Goal: Book appointment/travel/reservation

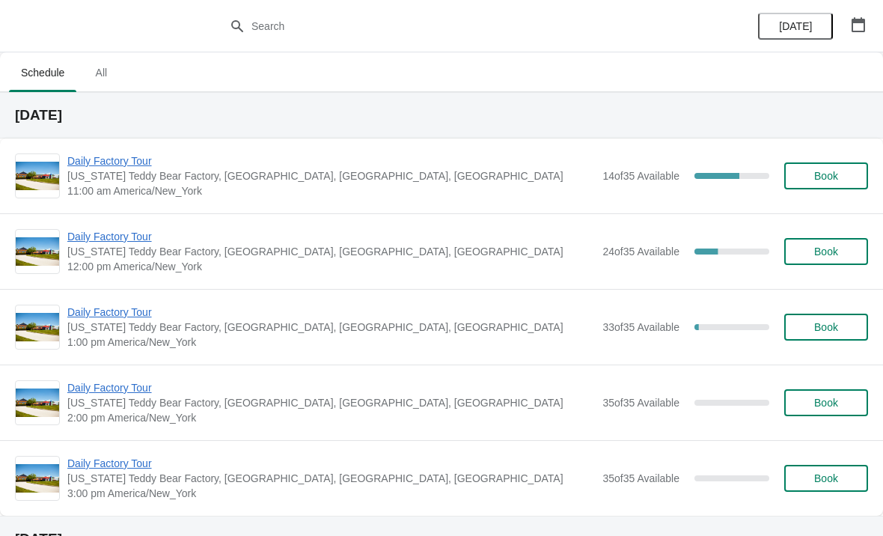
click at [139, 156] on span "Daily Factory Tour" at bounding box center [330, 160] width 527 height 15
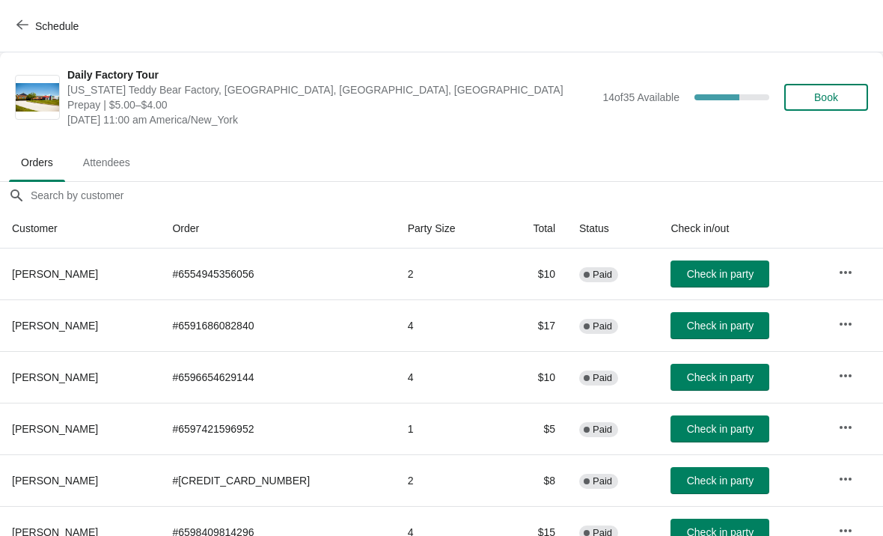
click at [35, 30] on span "Schedule" at bounding box center [56, 26] width 43 height 12
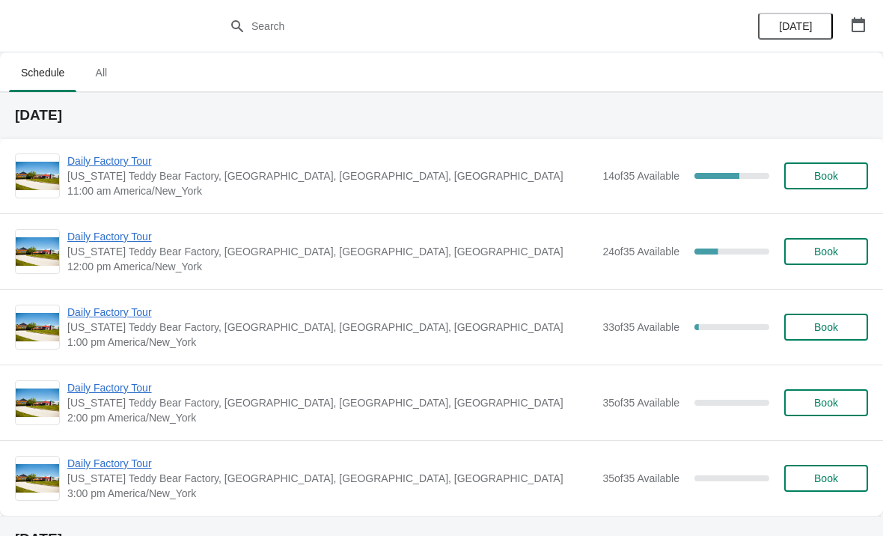
click at [129, 160] on span "Daily Factory Tour" at bounding box center [330, 160] width 527 height 15
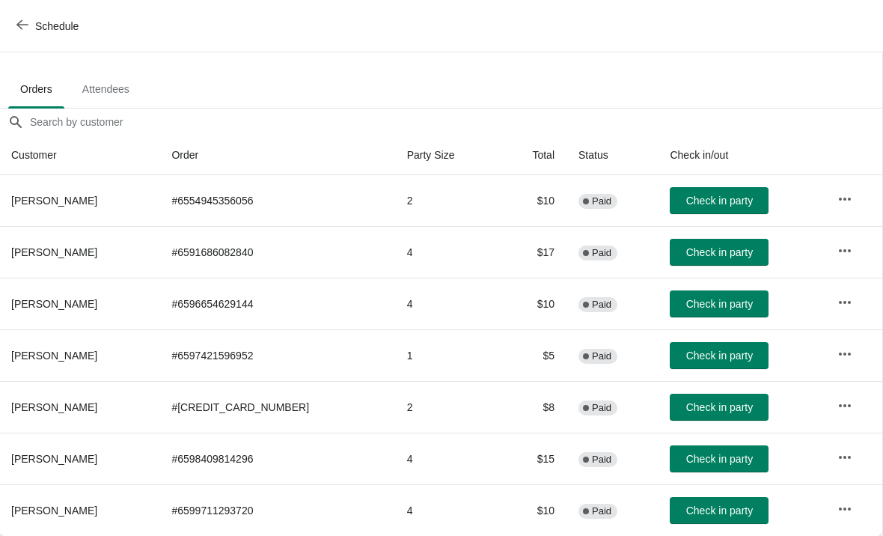
scroll to position [73, 1]
click at [22, 22] on icon "button" at bounding box center [22, 25] width 12 height 12
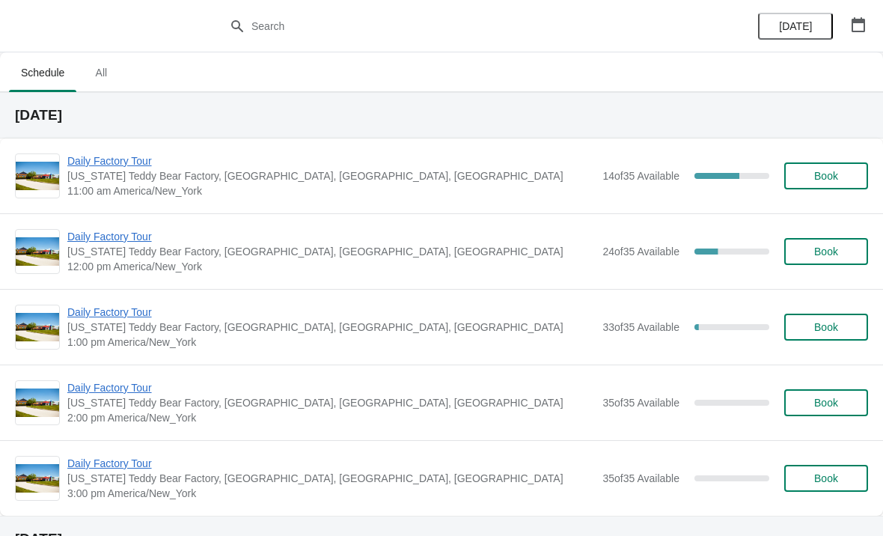
click at [119, 239] on span "Daily Factory Tour" at bounding box center [330, 236] width 527 height 15
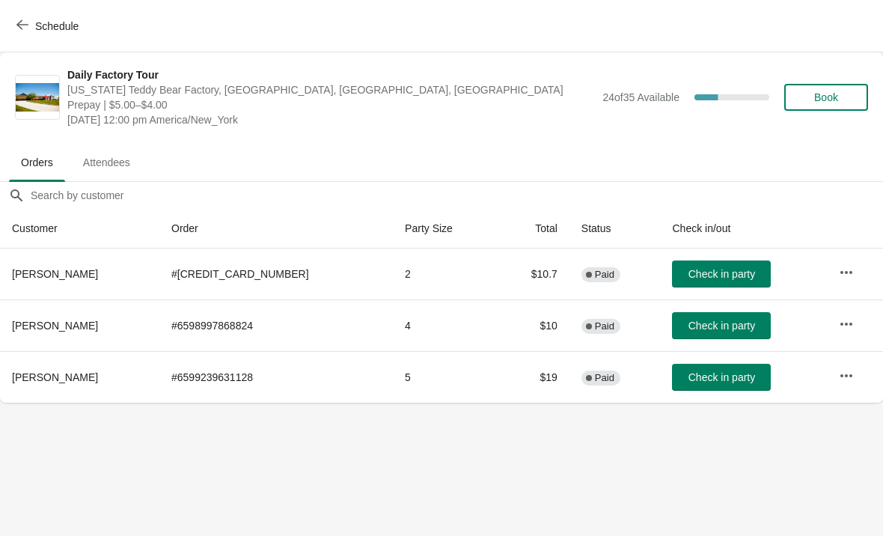
click at [842, 323] on icon "button" at bounding box center [846, 323] width 12 height 3
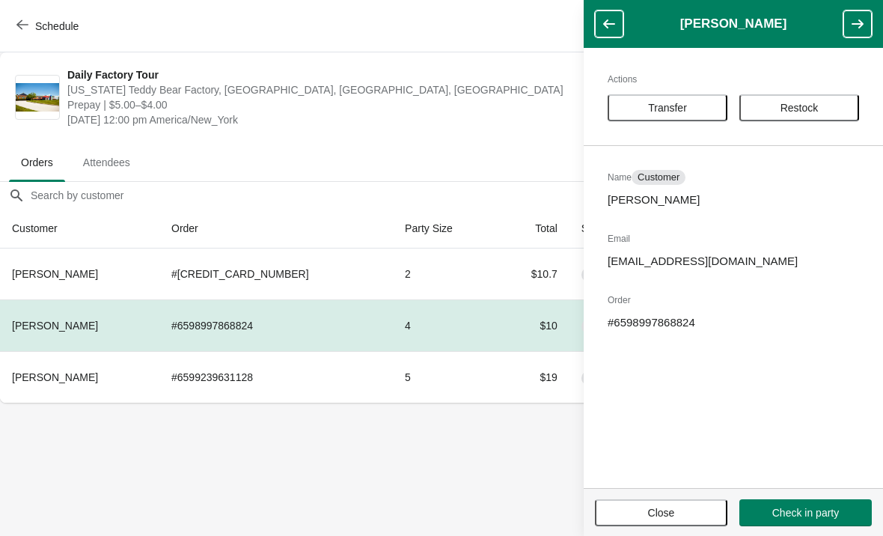
click at [681, 98] on button "Transfer" at bounding box center [667, 107] width 120 height 27
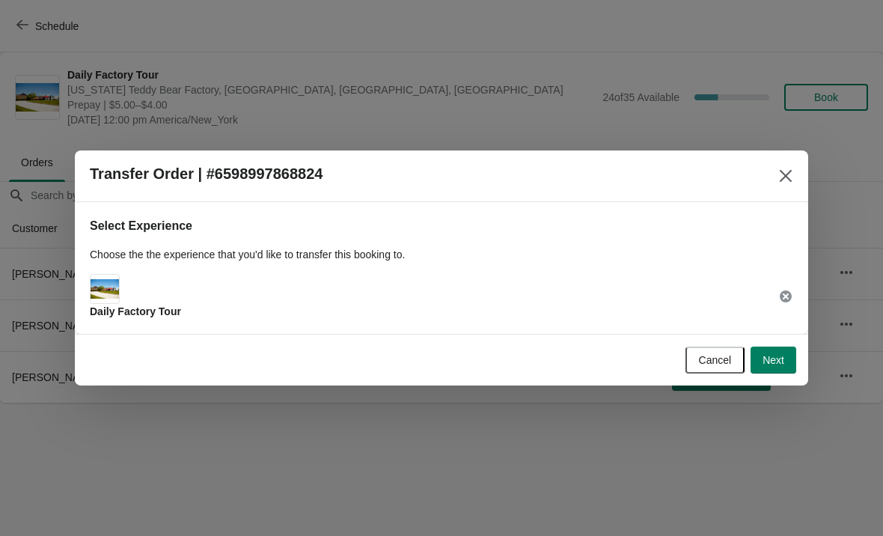
click at [776, 355] on span "Next" at bounding box center [773, 360] width 22 height 12
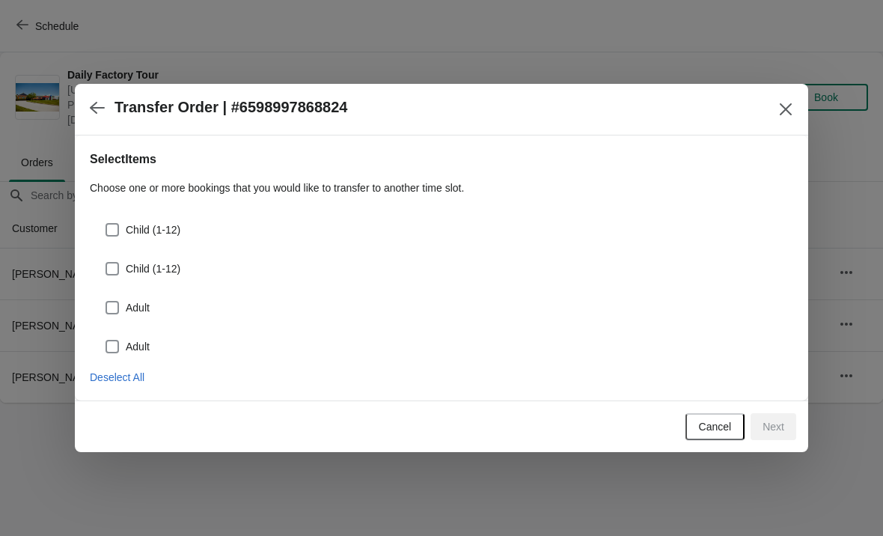
click at [114, 233] on span at bounding box center [111, 229] width 13 height 13
click at [106, 224] on input "Child (1-12)" at bounding box center [105, 223] width 1 height 1
checkbox input "true"
select select "Child (1-12)"
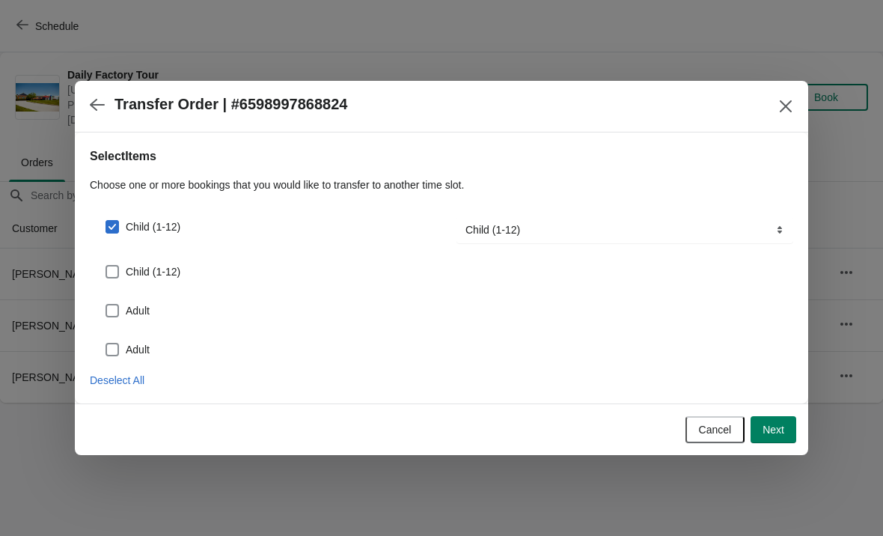
click at [117, 266] on span at bounding box center [111, 271] width 13 height 13
click at [106, 266] on input "Child (1-12)" at bounding box center [105, 265] width 1 height 1
checkbox input "true"
select select "Child (1-12)"
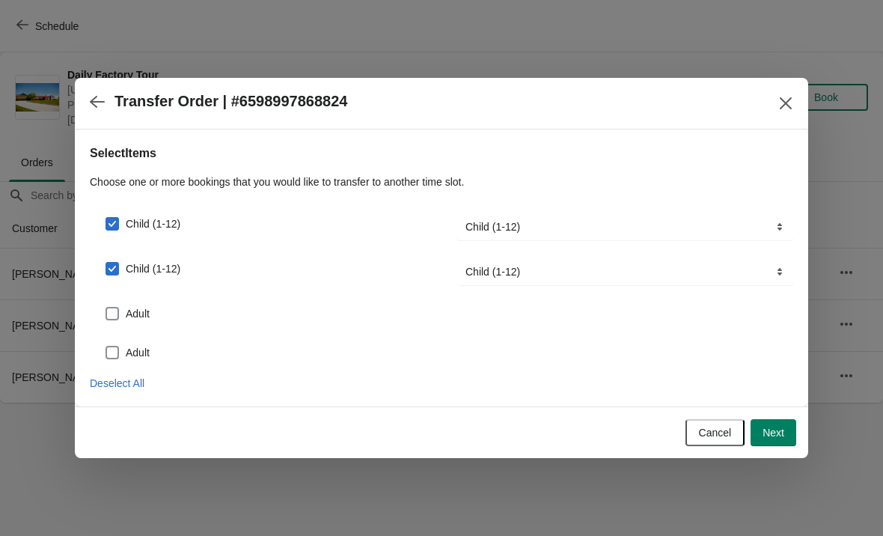
click at [123, 310] on label "Adult" at bounding box center [127, 313] width 45 height 21
click at [106, 307] on input "Adult" at bounding box center [105, 307] width 1 height 1
checkbox input "true"
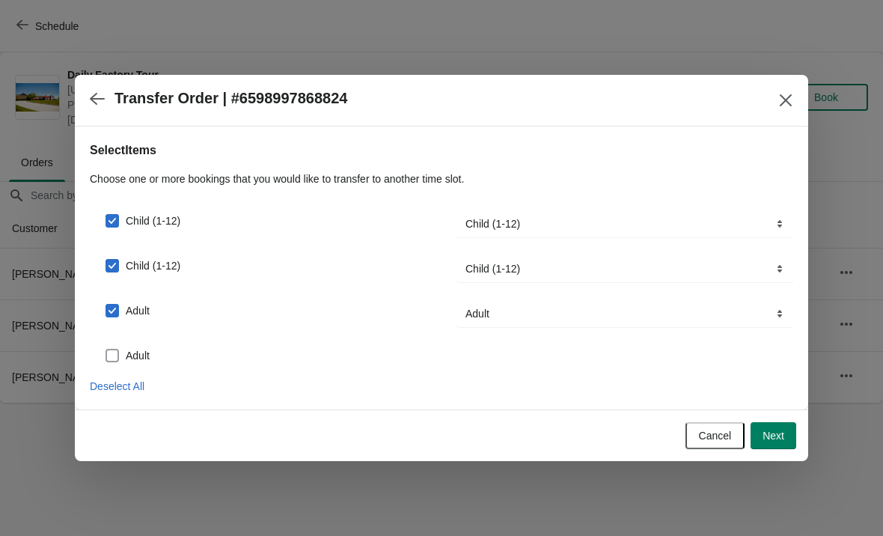
click at [124, 355] on label "Adult" at bounding box center [127, 355] width 45 height 21
click at [106, 349] on input "Adult" at bounding box center [105, 349] width 1 height 1
checkbox input "true"
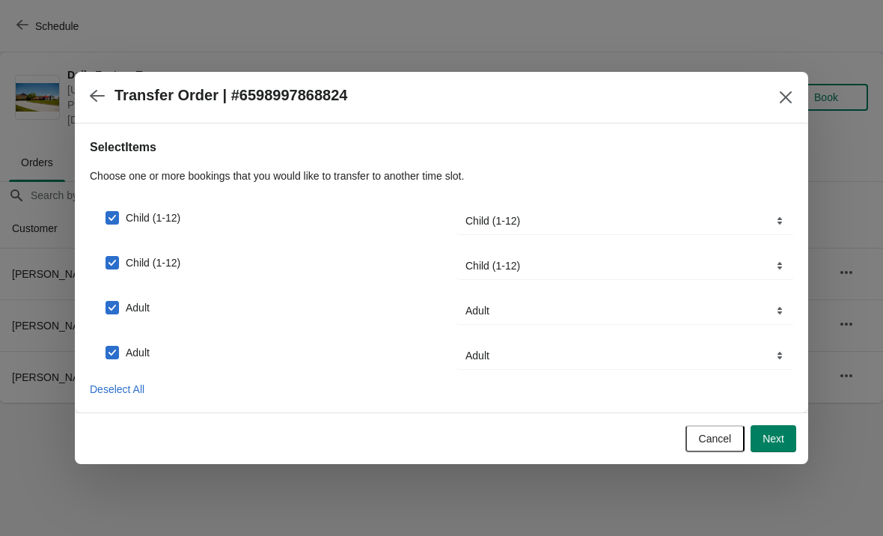
click at [779, 444] on span "Next" at bounding box center [773, 438] width 22 height 12
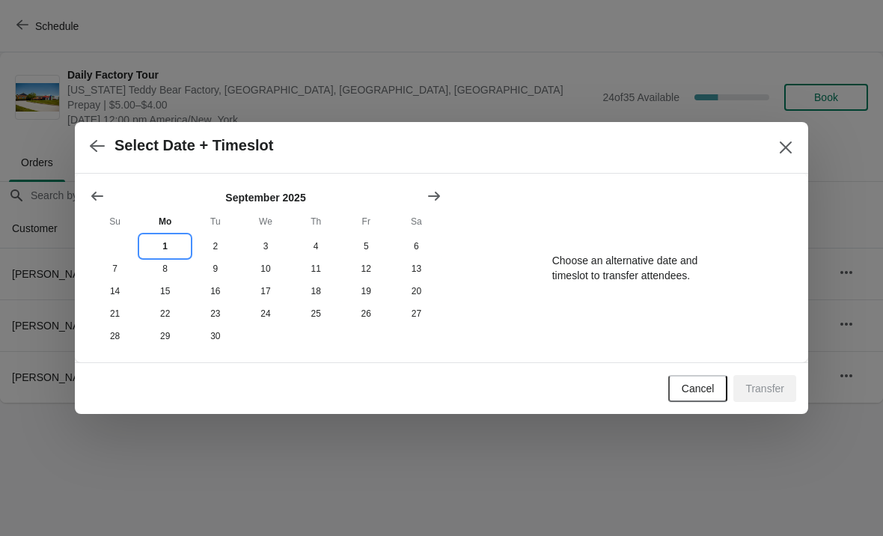
click at [164, 245] on button "1" at bounding box center [165, 246] width 50 height 22
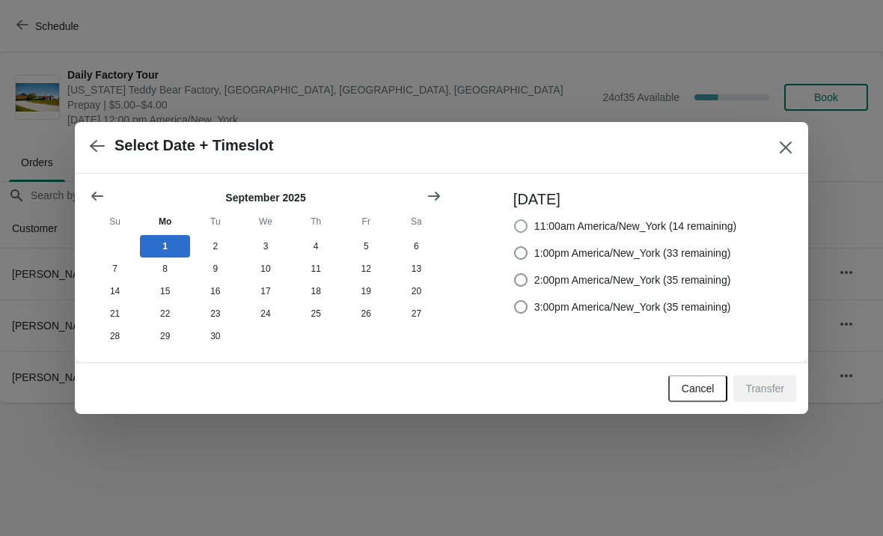
click at [513, 231] on span at bounding box center [520, 225] width 15 height 15
click at [514, 220] on input "11:00am America/New_York (14 remaining)" at bounding box center [514, 219] width 1 height 1
radio input "true"
click at [765, 393] on span "Transfer" at bounding box center [764, 388] width 39 height 12
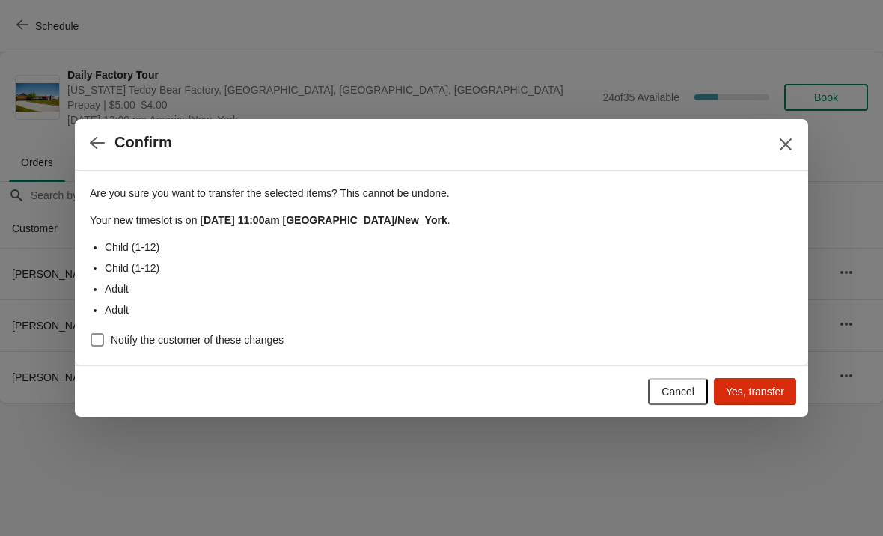
click at [777, 391] on span "Yes, transfer" at bounding box center [755, 391] width 58 height 12
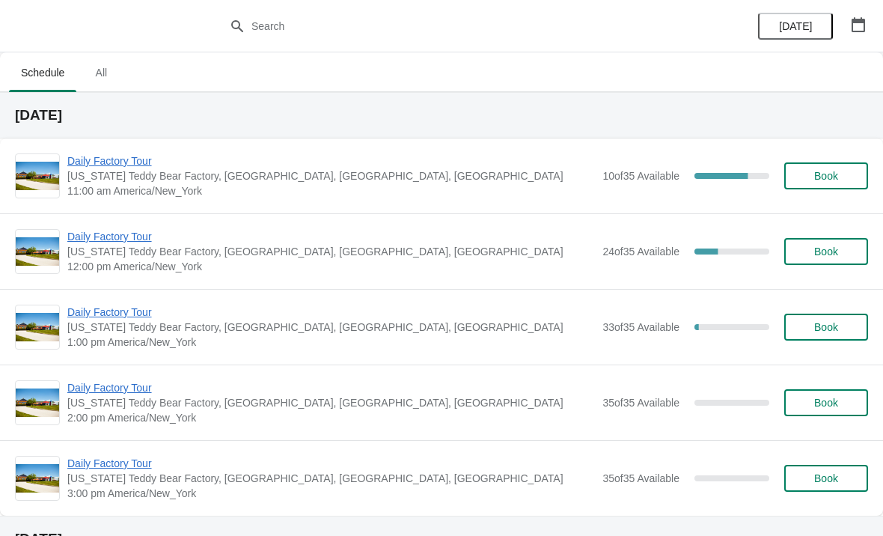
click at [133, 159] on span "Daily Factory Tour" at bounding box center [330, 160] width 527 height 15
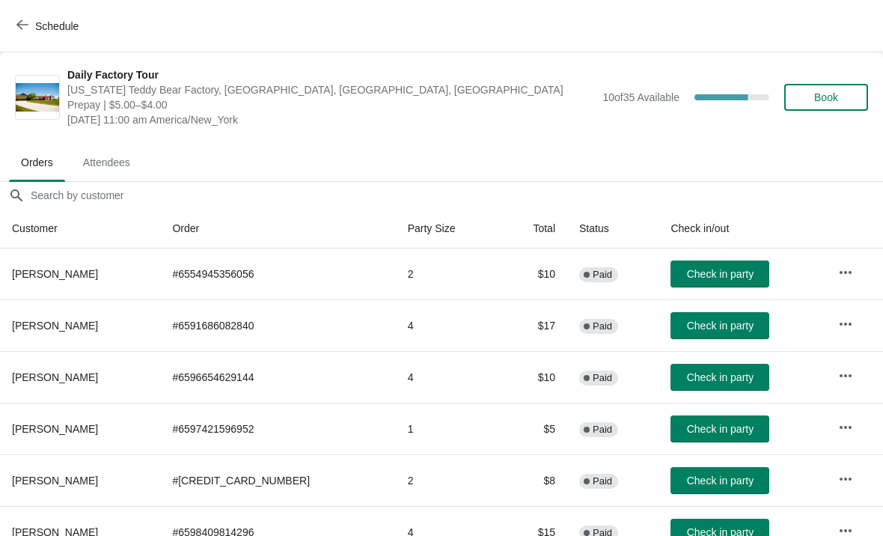
click at [709, 328] on span "Check in party" at bounding box center [720, 325] width 67 height 12
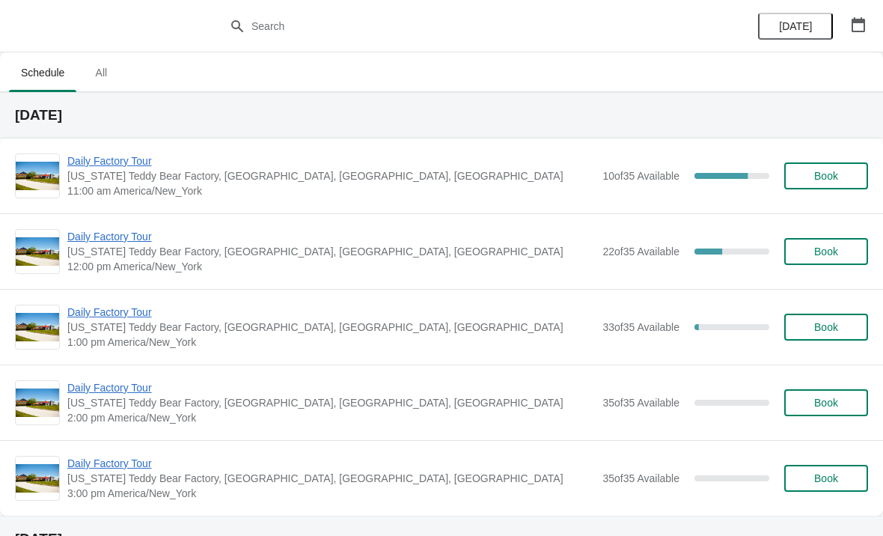
click at [91, 168] on span "Daily Factory Tour" at bounding box center [330, 160] width 527 height 15
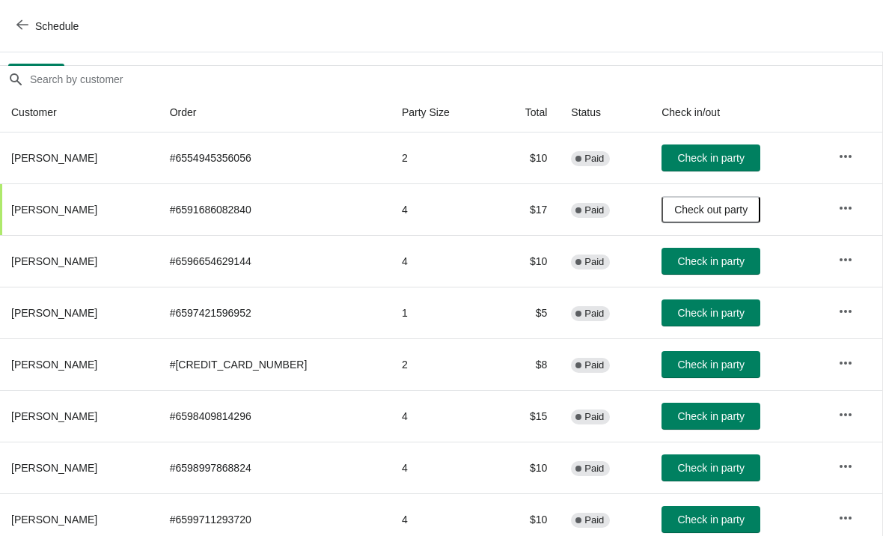
scroll to position [117, 1]
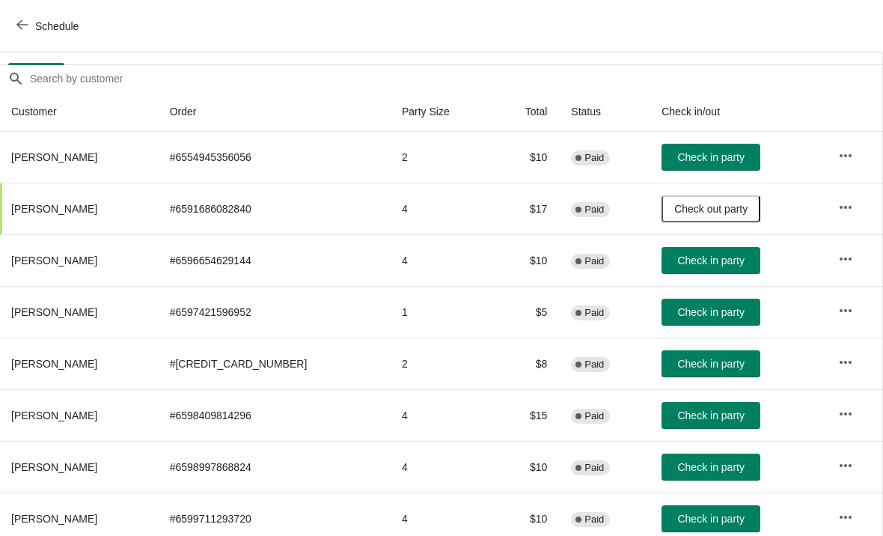
click at [686, 471] on span "Check in party" at bounding box center [710, 467] width 67 height 12
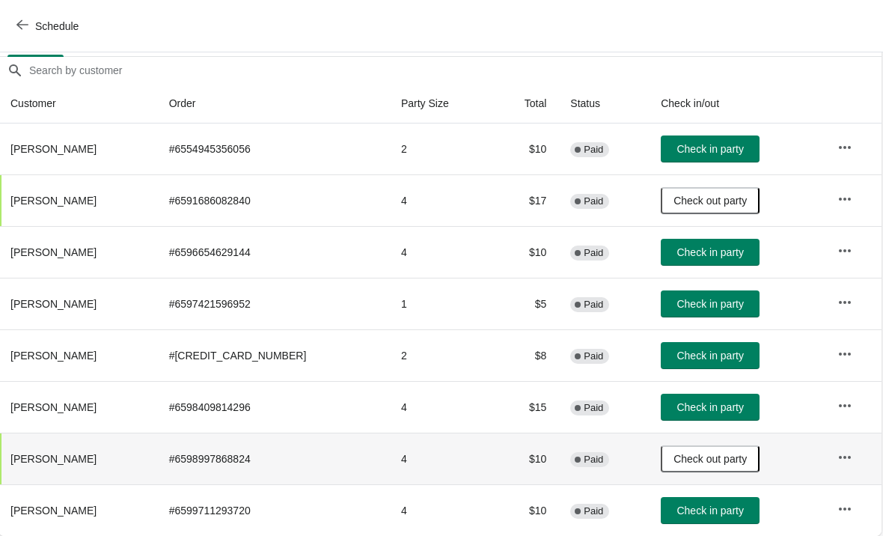
scroll to position [125, 1]
click at [34, 21] on span "Schedule" at bounding box center [48, 26] width 59 height 14
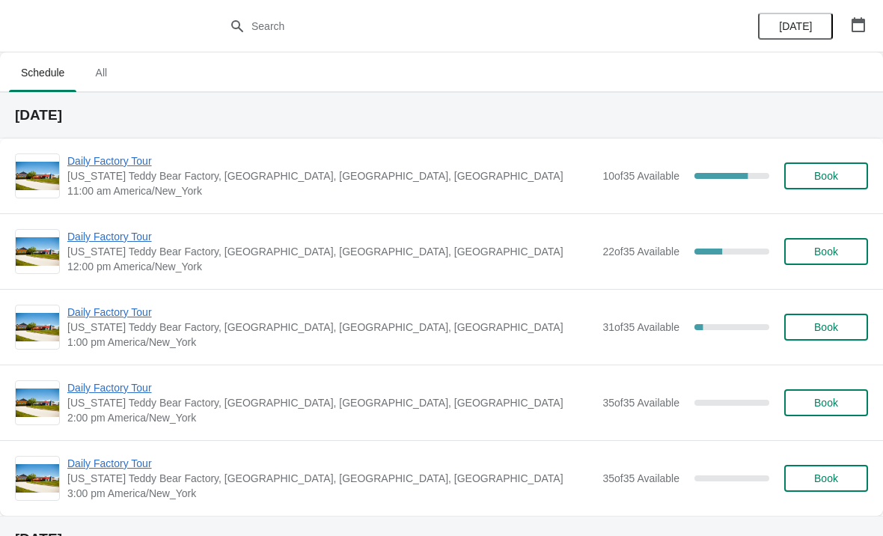
click at [95, 242] on span "Daily Factory Tour" at bounding box center [330, 236] width 527 height 15
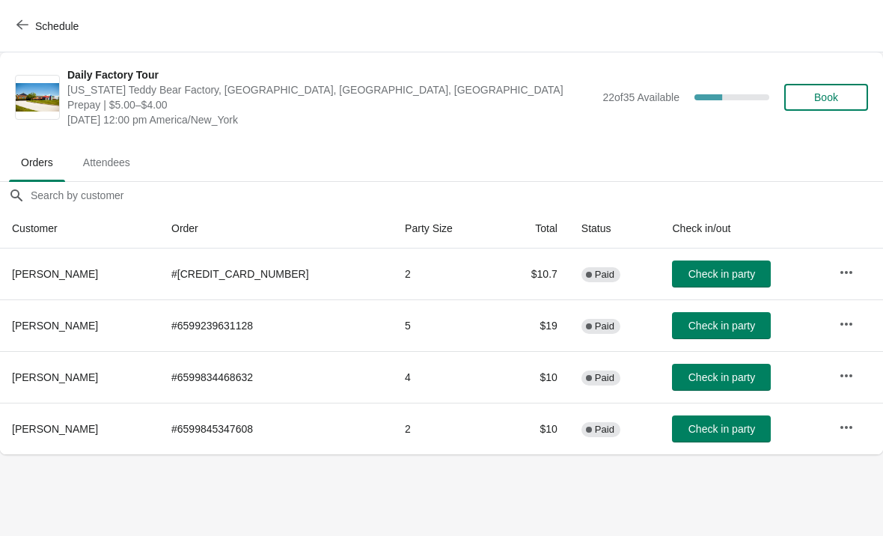
click at [29, 26] on span "Schedule" at bounding box center [48, 26] width 59 height 14
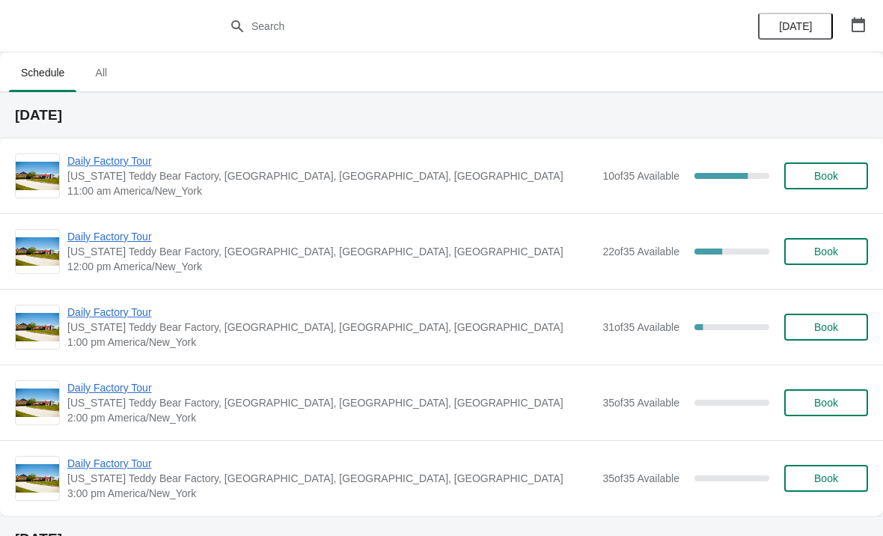
click at [102, 159] on span "Daily Factory Tour" at bounding box center [330, 160] width 527 height 15
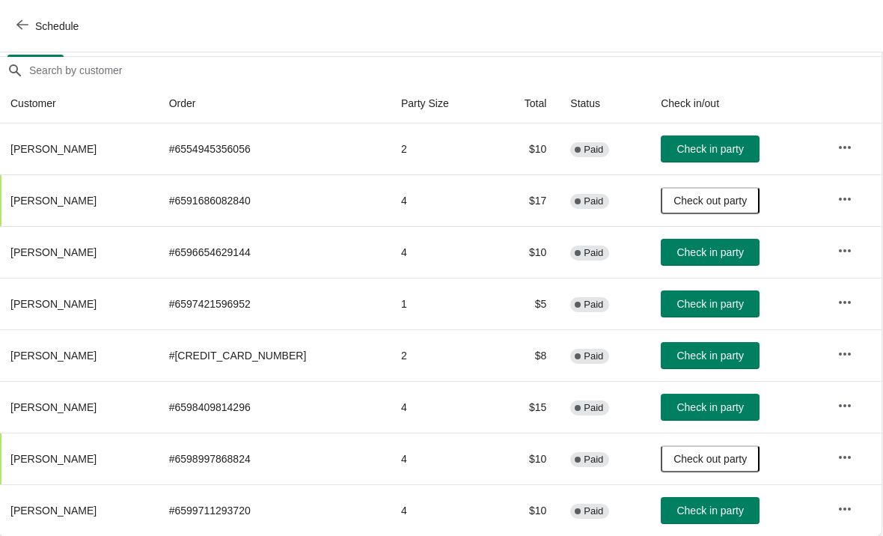
scroll to position [125, 1]
click at [699, 362] on button "Check in party" at bounding box center [710, 355] width 99 height 27
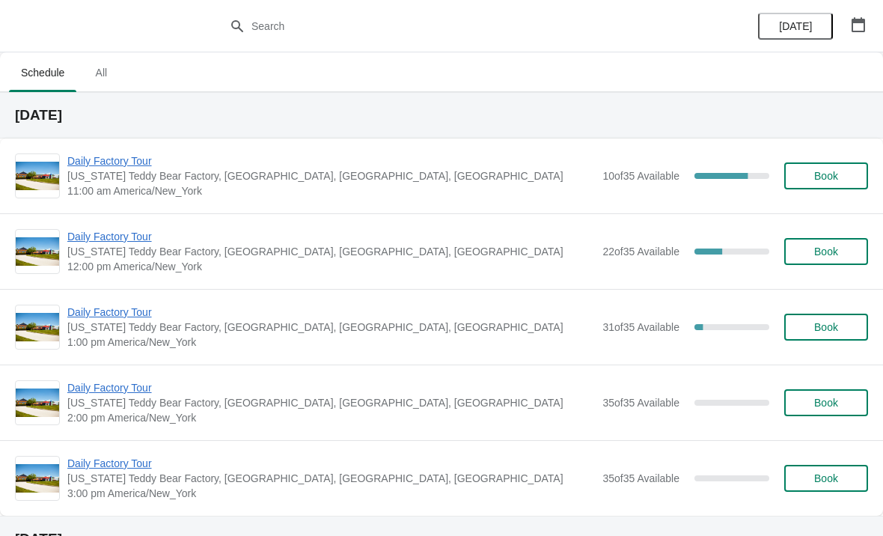
click at [130, 159] on span "Daily Factory Tour" at bounding box center [330, 160] width 527 height 15
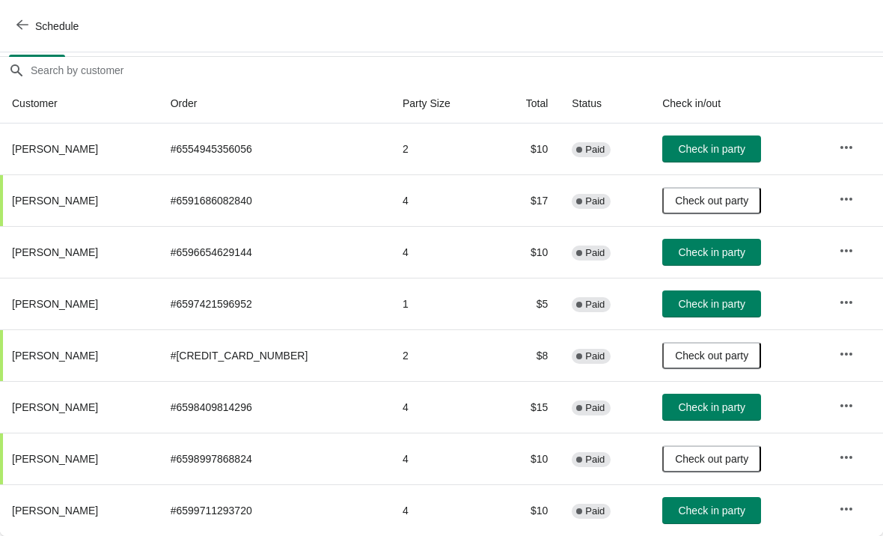
scroll to position [125, 0]
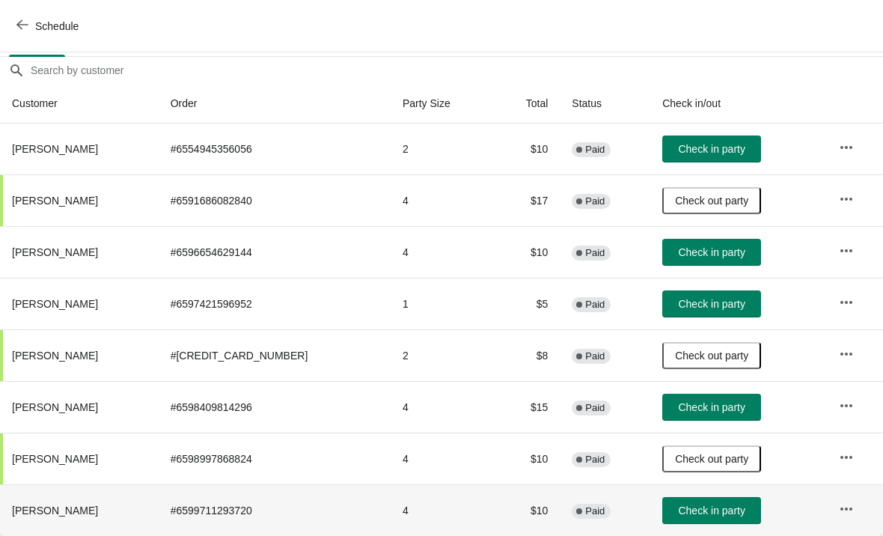
click at [702, 512] on span "Check in party" at bounding box center [711, 510] width 67 height 12
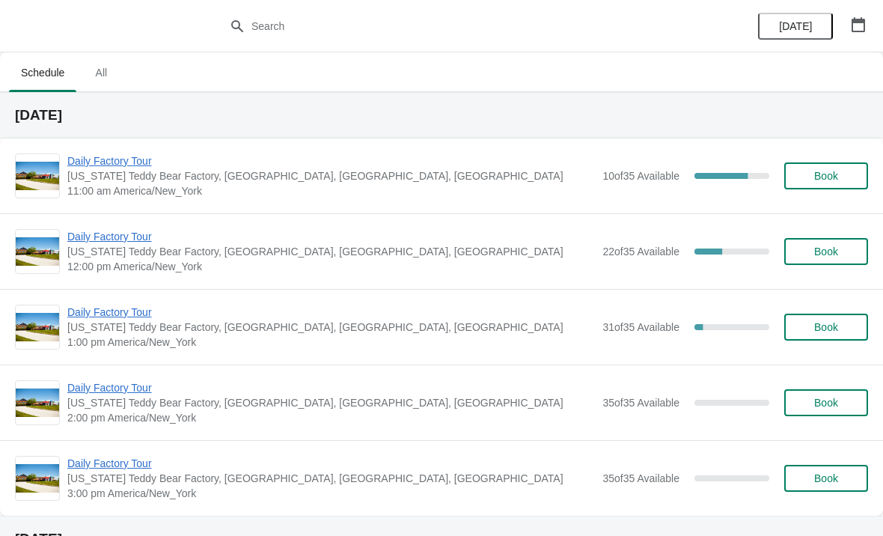
click at [114, 161] on span "Daily Factory Tour" at bounding box center [330, 160] width 527 height 15
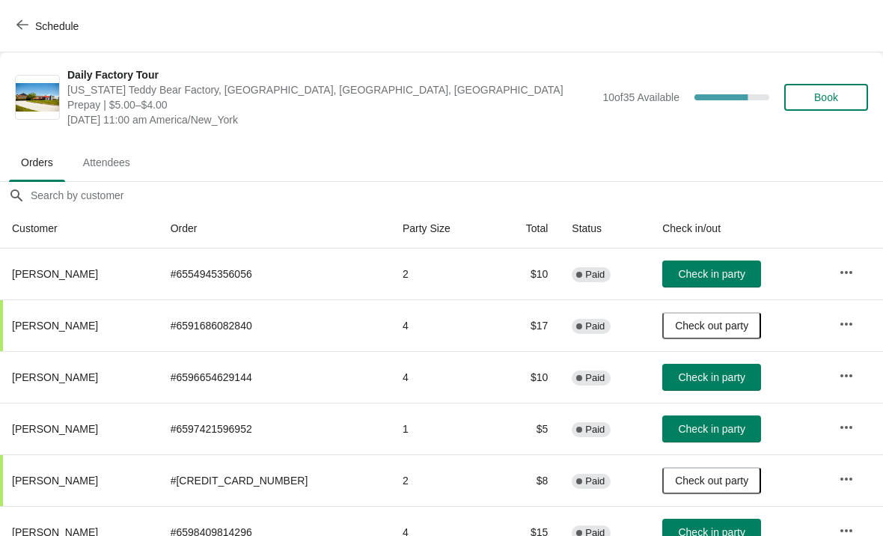
click at [723, 429] on span "Check in party" at bounding box center [711, 429] width 67 height 12
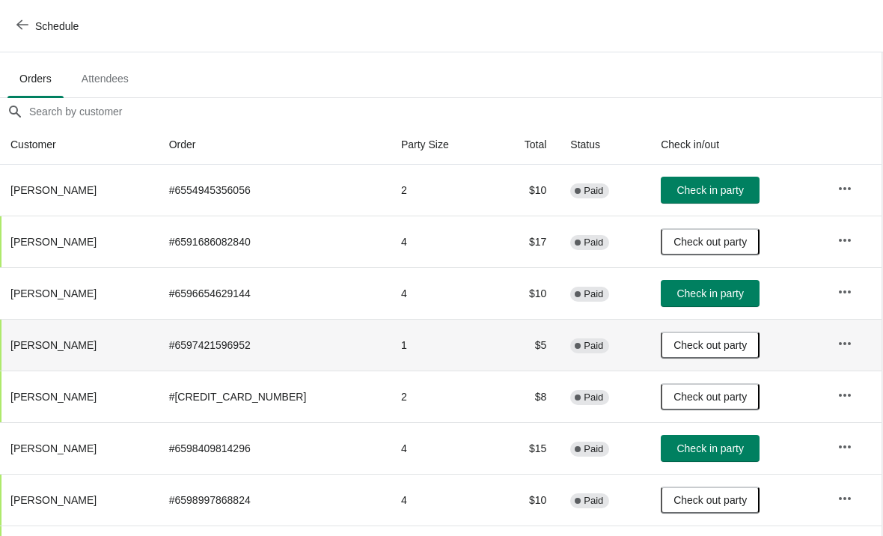
scroll to position [85, 1]
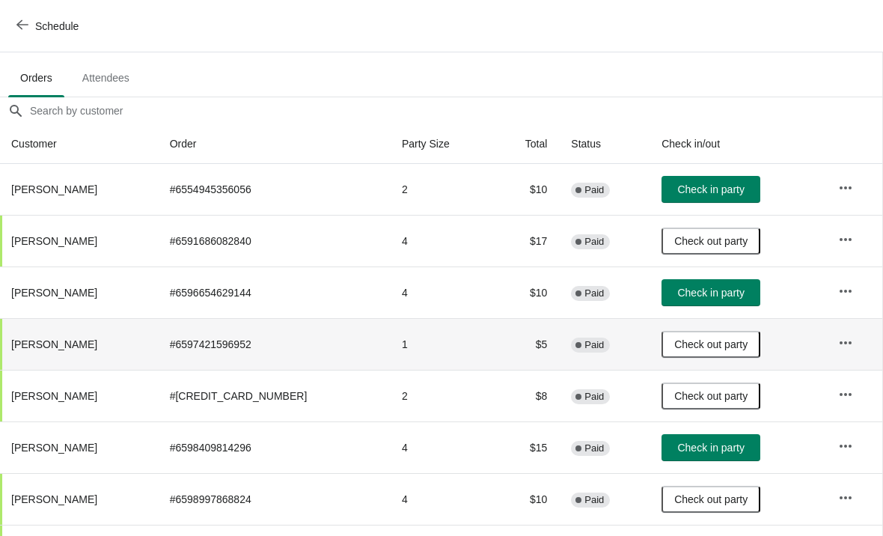
click at [706, 450] on span "Check in party" at bounding box center [710, 447] width 67 height 12
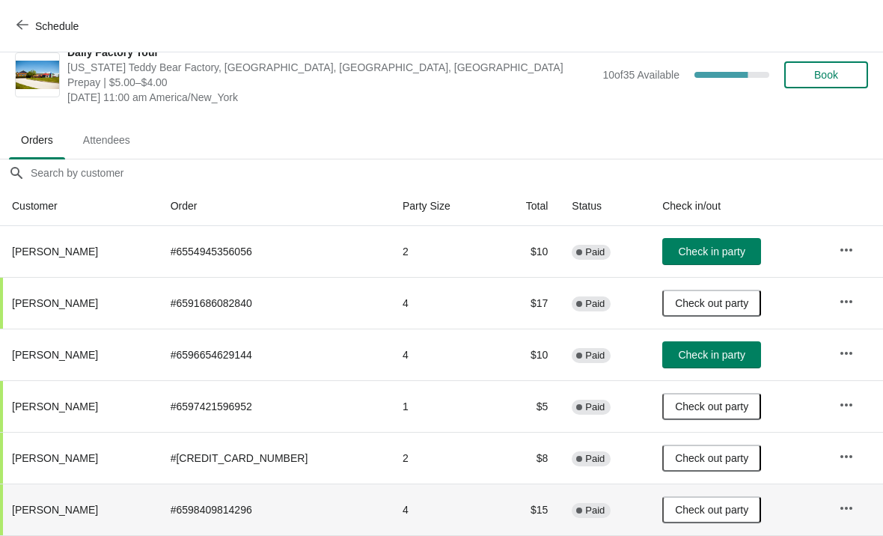
scroll to position [22, 0]
click at [704, 362] on button "Check in party" at bounding box center [711, 354] width 99 height 27
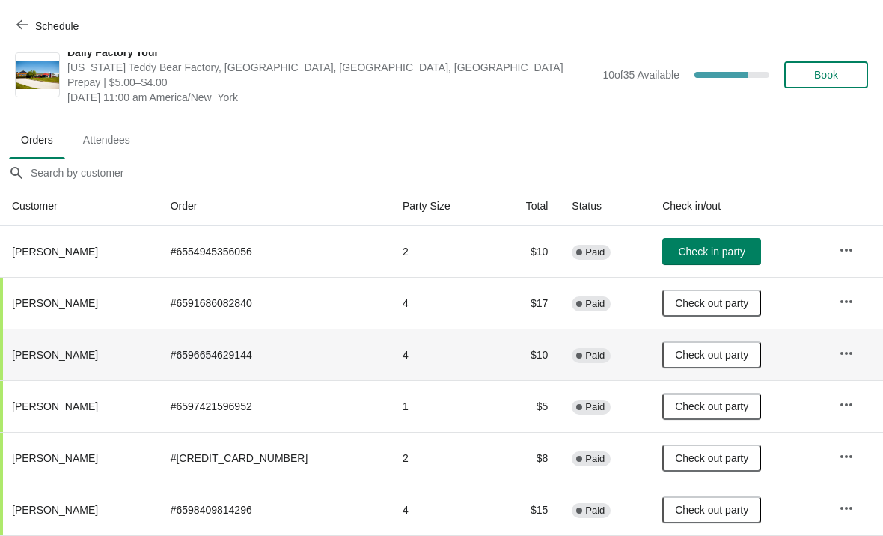
click at [708, 243] on button "Check in party" at bounding box center [711, 251] width 99 height 27
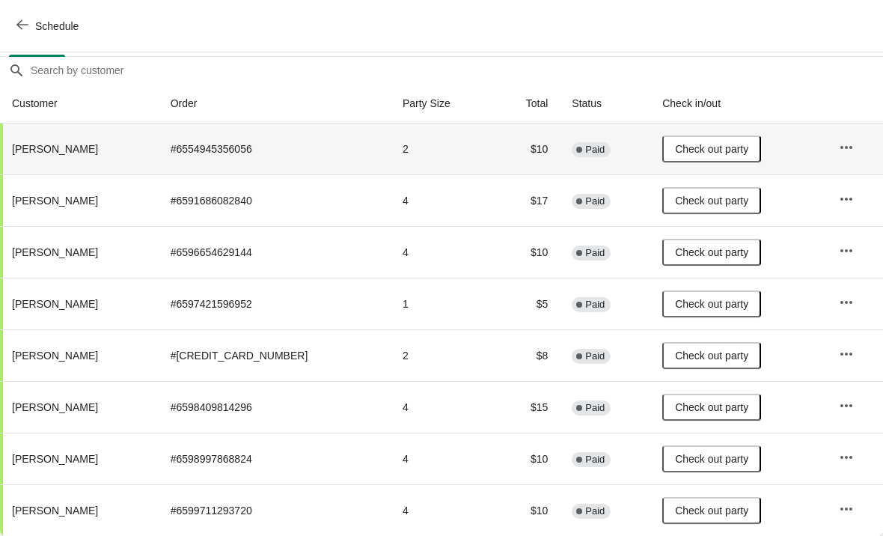
scroll to position [125, 0]
click at [22, 28] on icon "button" at bounding box center [22, 25] width 12 height 12
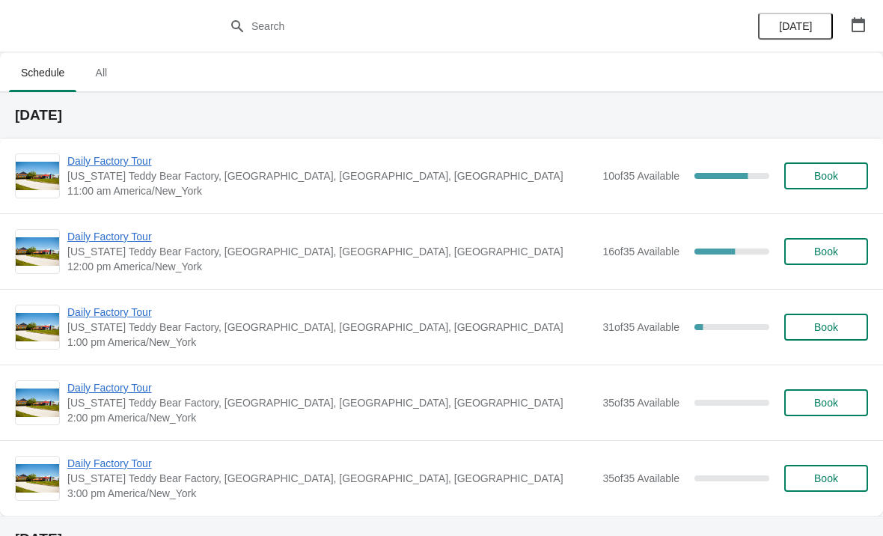
click at [87, 235] on span "Daily Factory Tour" at bounding box center [330, 236] width 527 height 15
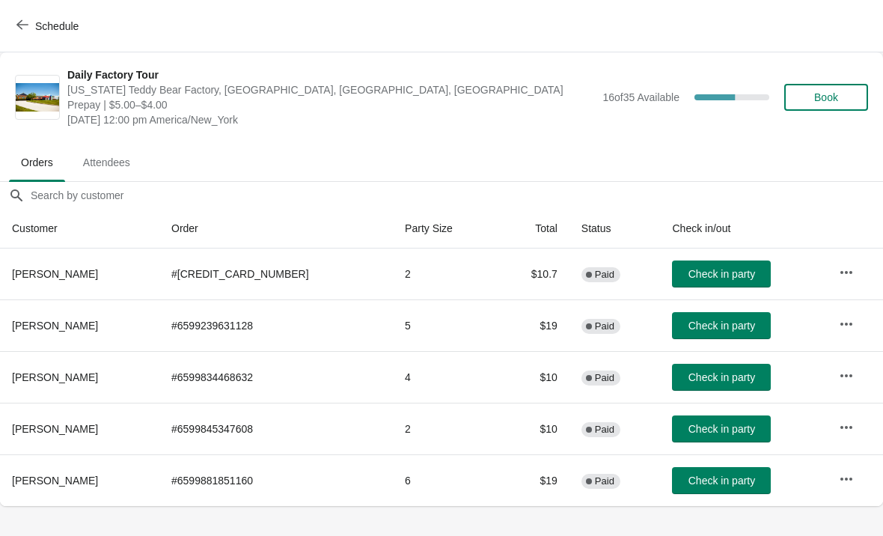
click at [26, 25] on icon "button" at bounding box center [22, 25] width 12 height 12
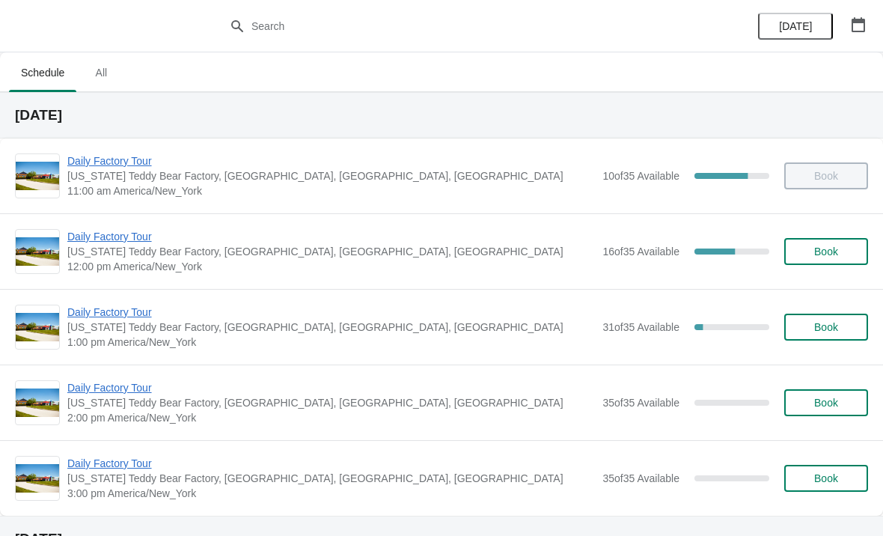
click at [135, 242] on span "Daily Factory Tour" at bounding box center [330, 236] width 527 height 15
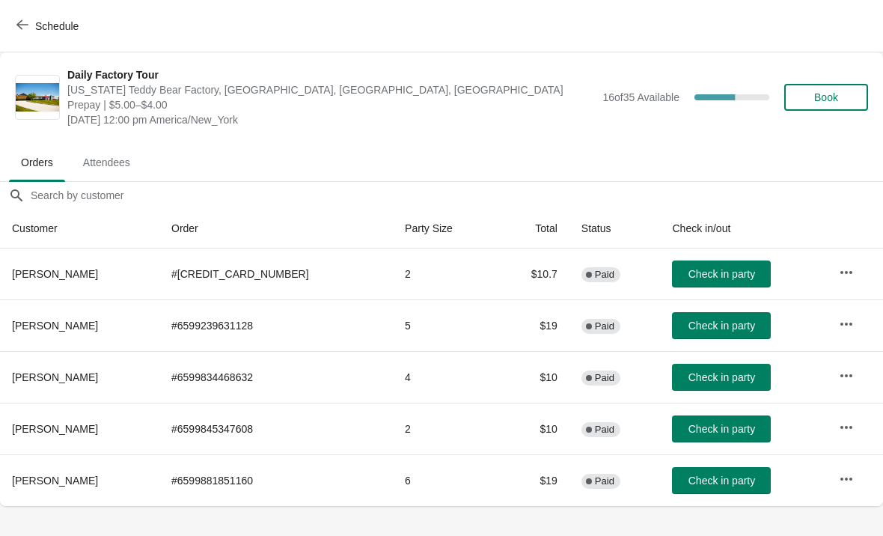
click at [714, 380] on span "Check in party" at bounding box center [721, 377] width 67 height 12
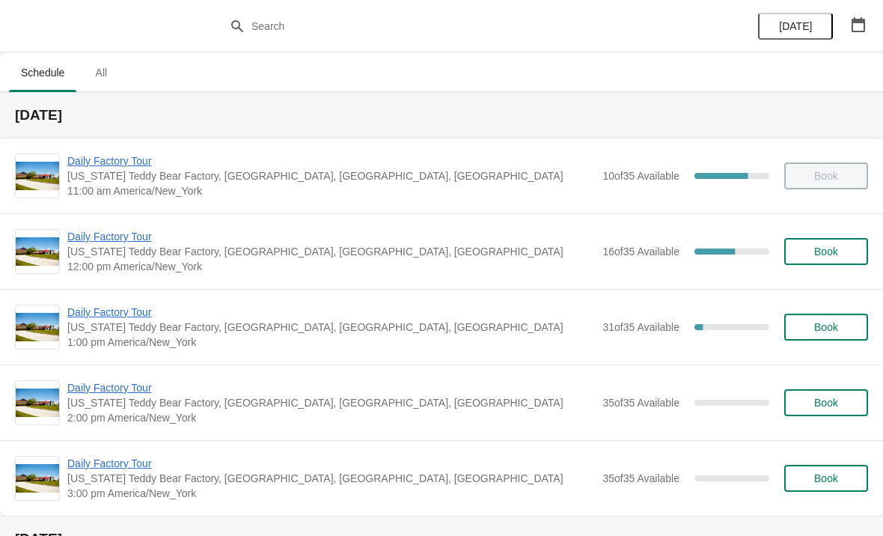
click at [104, 231] on span "Daily Factory Tour" at bounding box center [330, 236] width 527 height 15
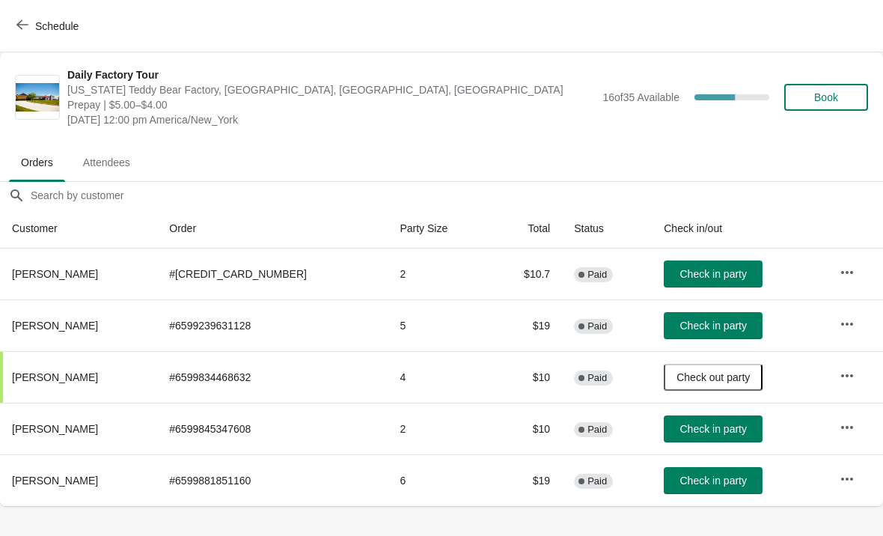
click at [697, 476] on span "Check in party" at bounding box center [713, 480] width 67 height 12
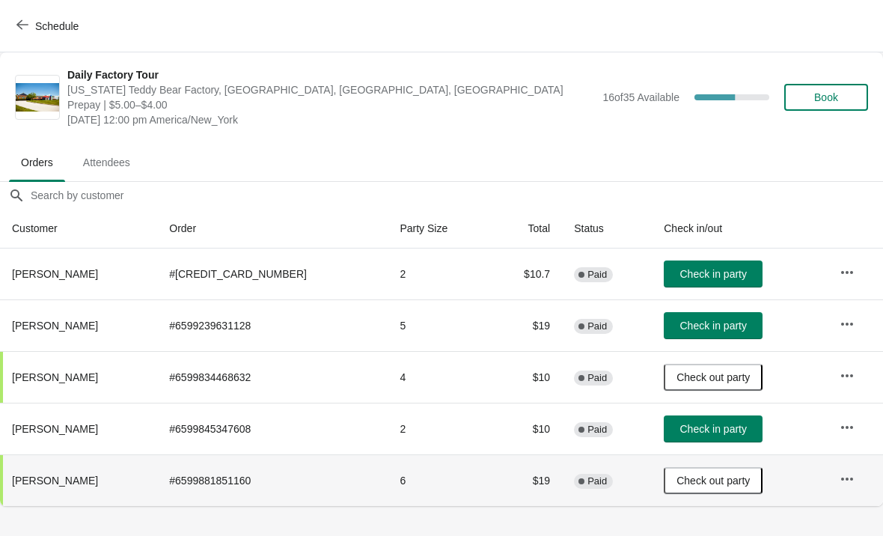
click at [28, 31] on span "button" at bounding box center [22, 26] width 12 height 14
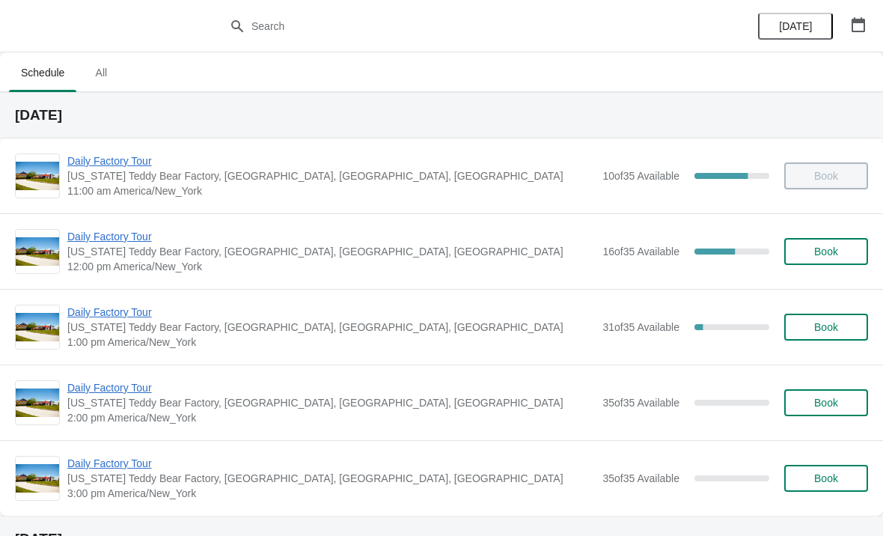
click at [84, 163] on span "Daily Factory Tour" at bounding box center [330, 160] width 527 height 15
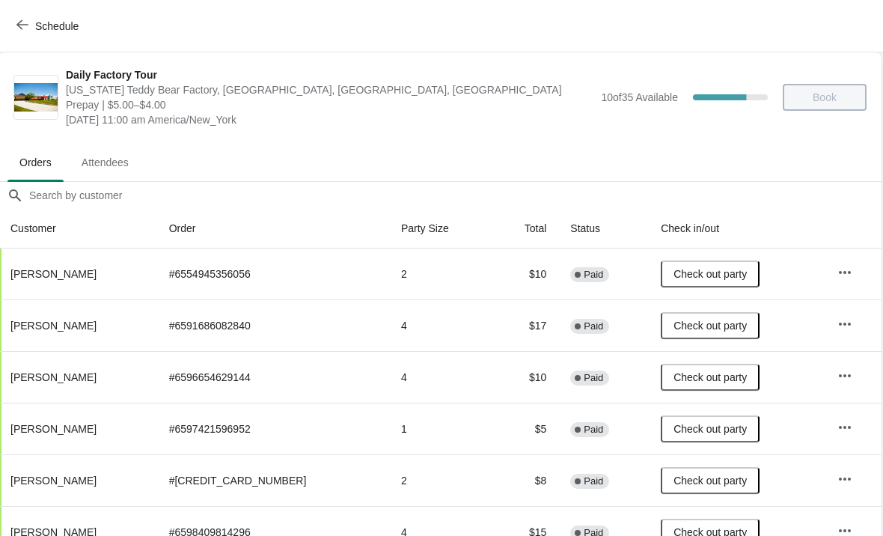
scroll to position [0, 1]
click at [17, 28] on icon "button" at bounding box center [22, 25] width 12 height 12
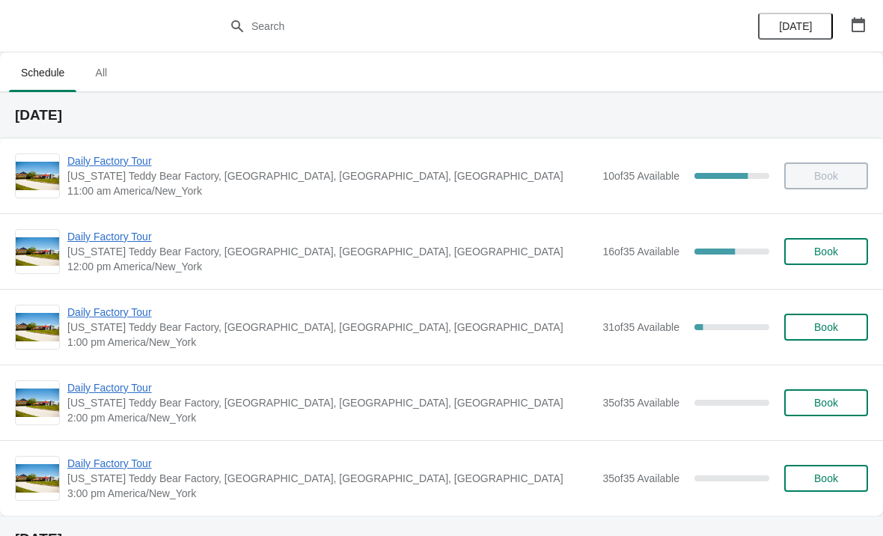
click at [97, 230] on span "Daily Factory Tour" at bounding box center [330, 236] width 527 height 15
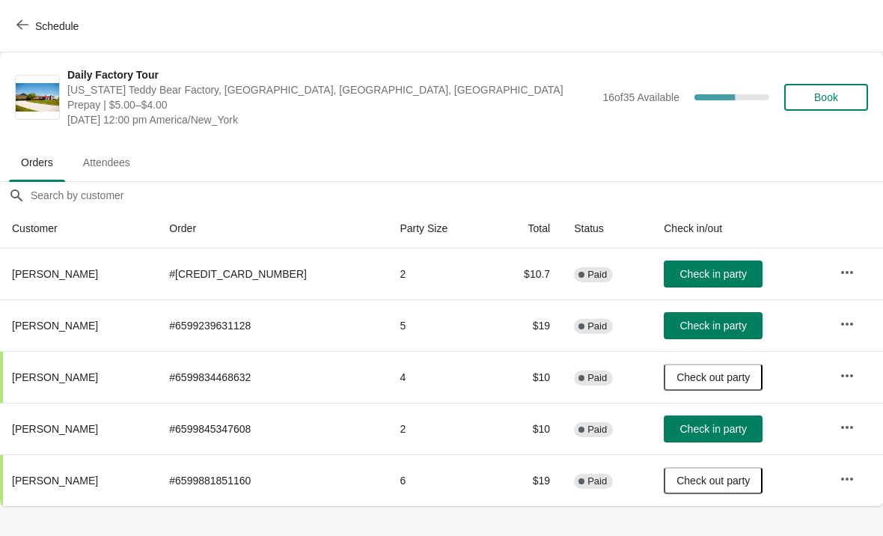
click at [716, 441] on button "Check in party" at bounding box center [713, 428] width 99 height 27
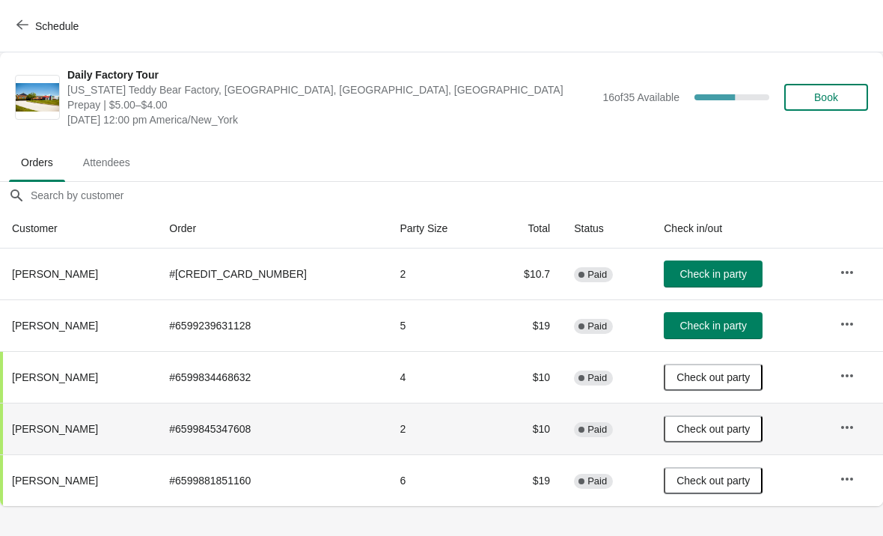
click at [703, 329] on span "Check in party" at bounding box center [713, 325] width 67 height 12
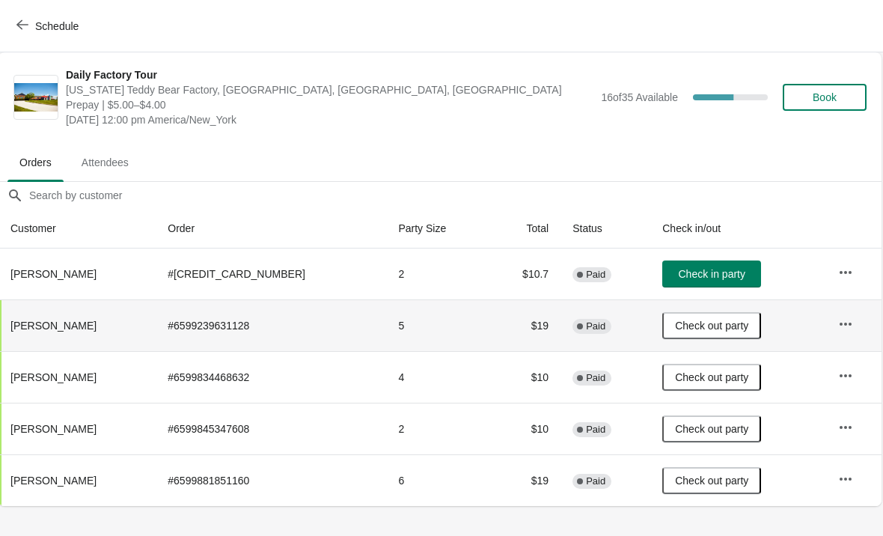
scroll to position [0, 1]
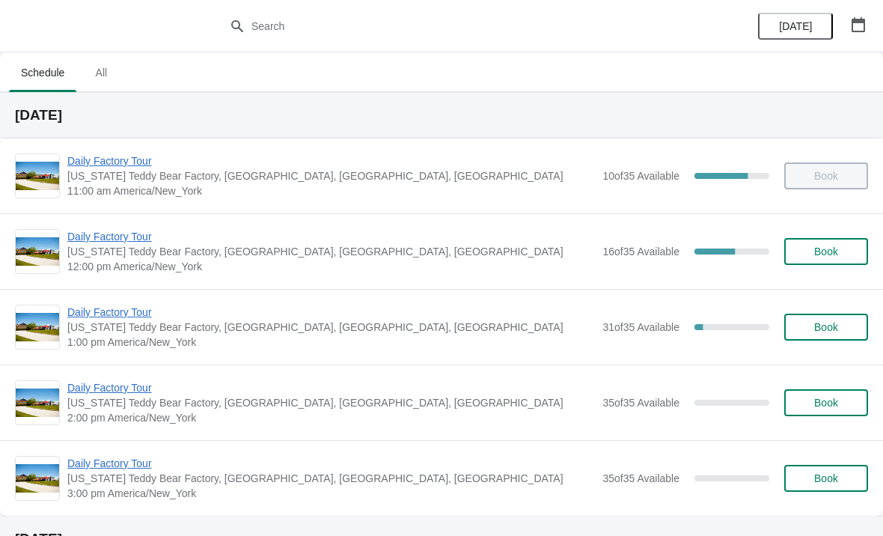
click at [138, 243] on span "Daily Factory Tour" at bounding box center [330, 236] width 527 height 15
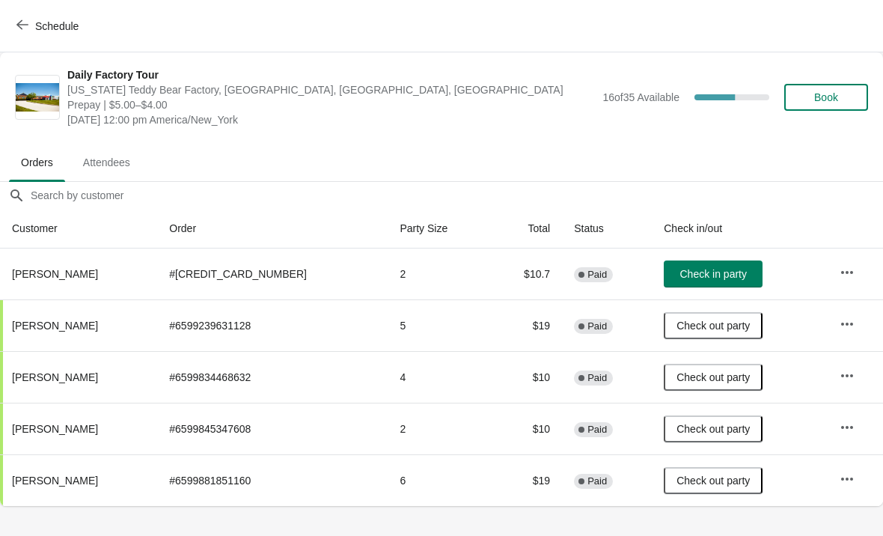
click at [699, 281] on button "Check in party" at bounding box center [713, 273] width 99 height 27
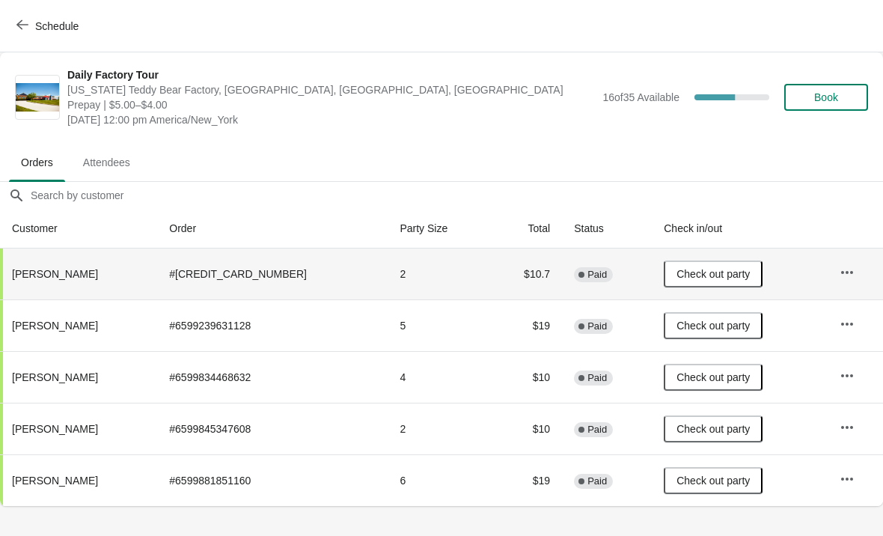
click at [17, 22] on icon "button" at bounding box center [22, 25] width 12 height 12
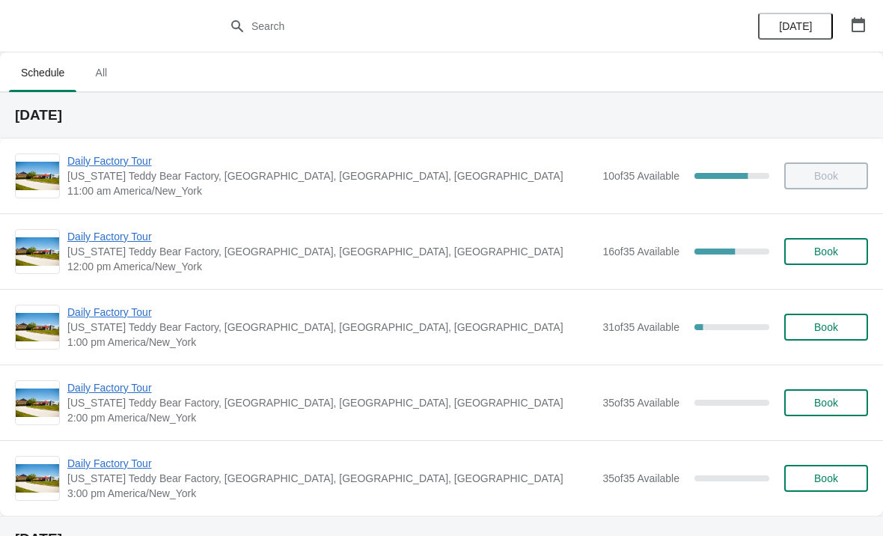
click at [126, 310] on span "Daily Factory Tour" at bounding box center [330, 311] width 527 height 15
